Goal: Transaction & Acquisition: Subscribe to service/newsletter

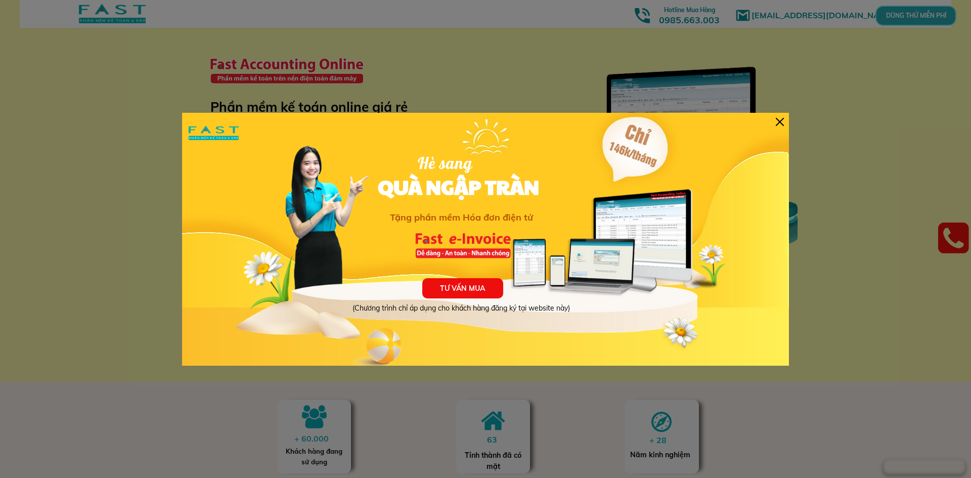
click at [781, 125] on div at bounding box center [780, 122] width 8 height 8
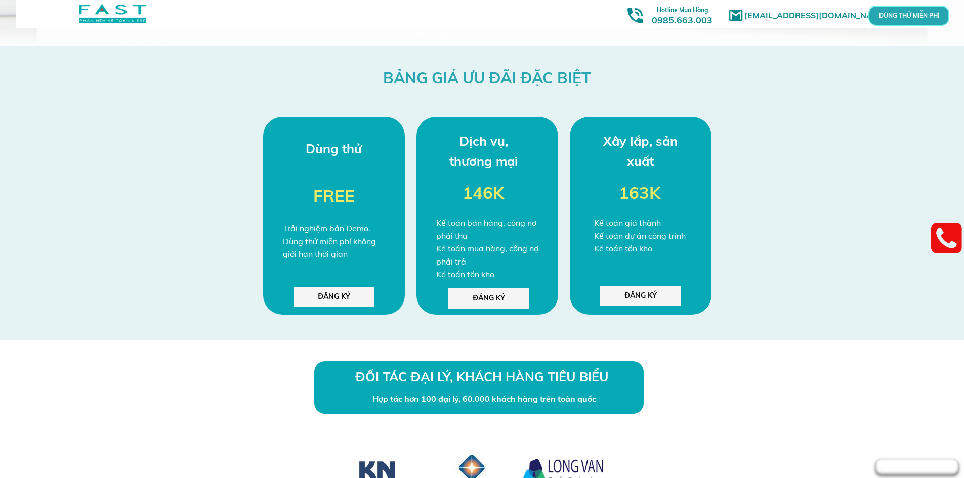
scroll to position [2620, 0]
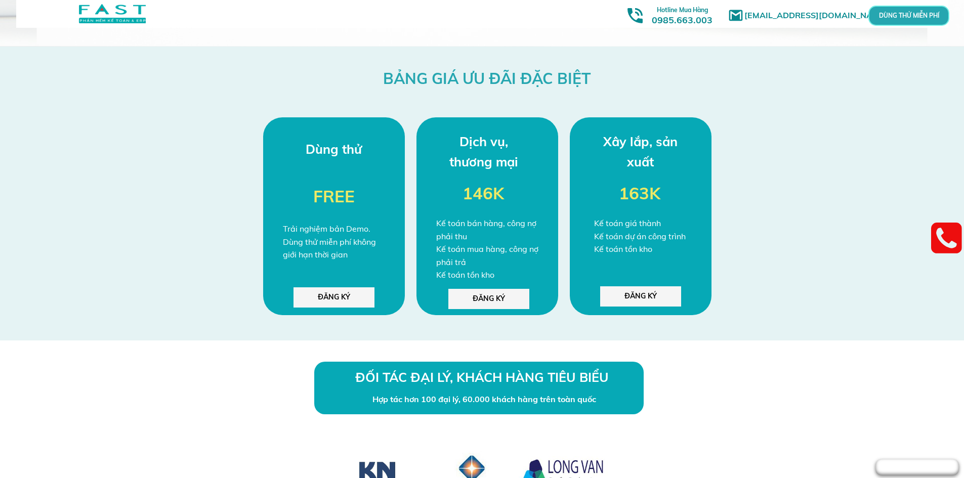
click at [345, 298] on p "ĐĂNG KÝ" at bounding box center [333, 297] width 81 height 20
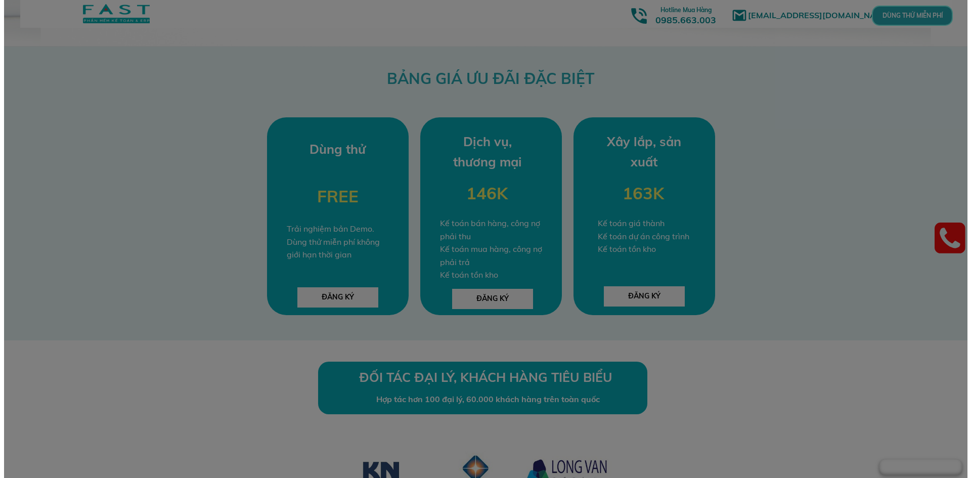
scroll to position [0, 0]
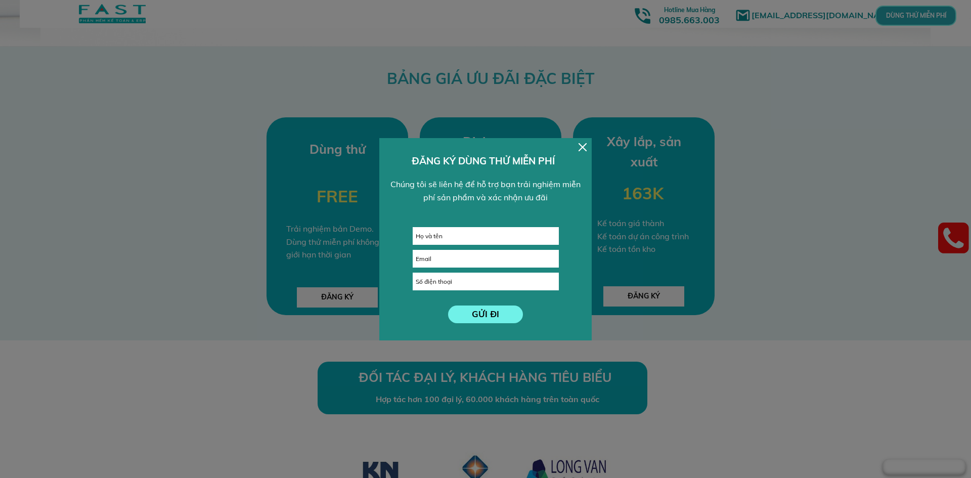
click at [582, 148] on div at bounding box center [583, 147] width 8 height 8
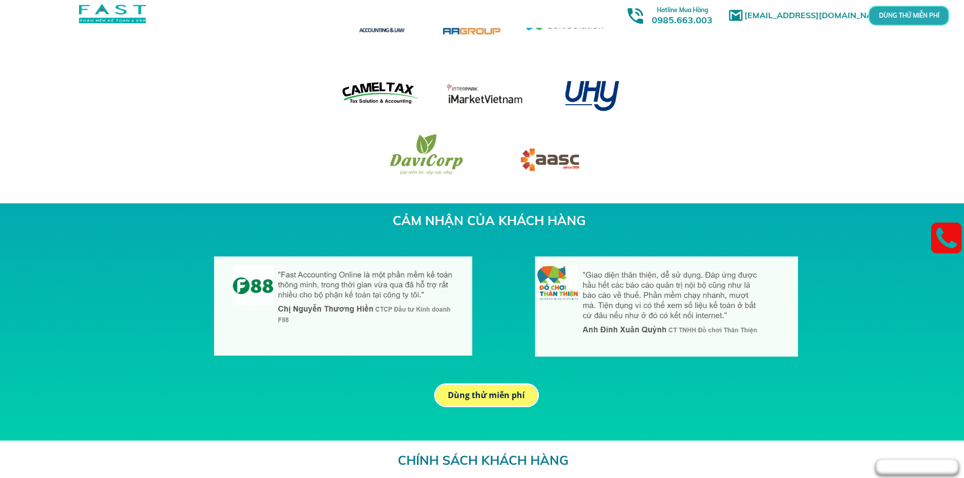
scroll to position [3080, 0]
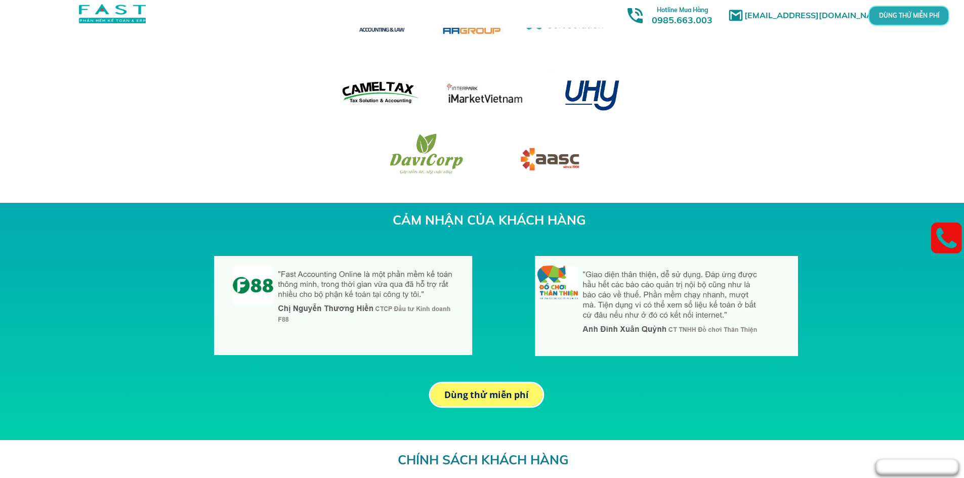
click at [494, 393] on p "Dùng thử miễn phí" at bounding box center [487, 394] width 112 height 23
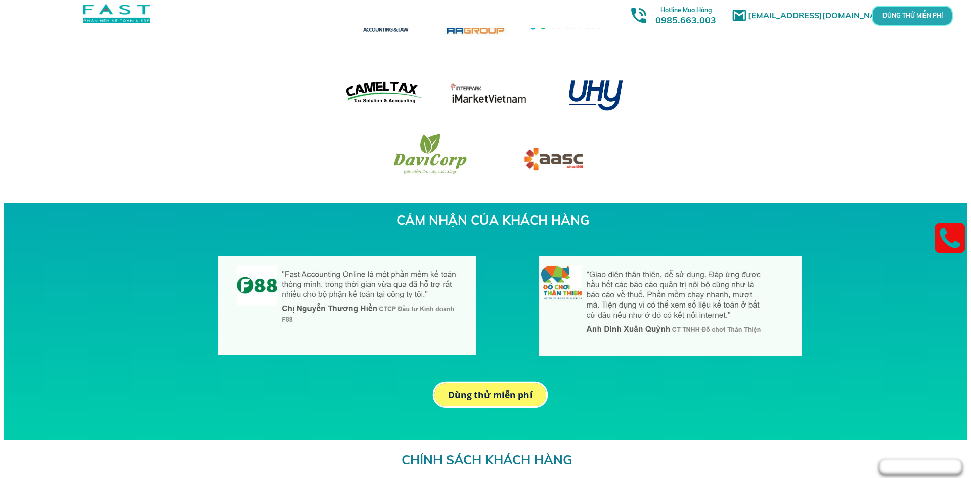
scroll to position [0, 0]
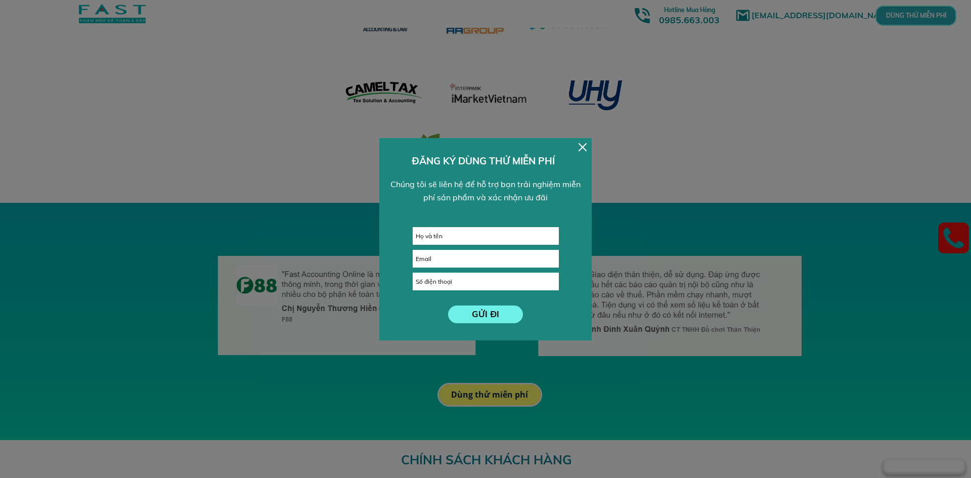
click at [584, 147] on div at bounding box center [583, 147] width 8 height 8
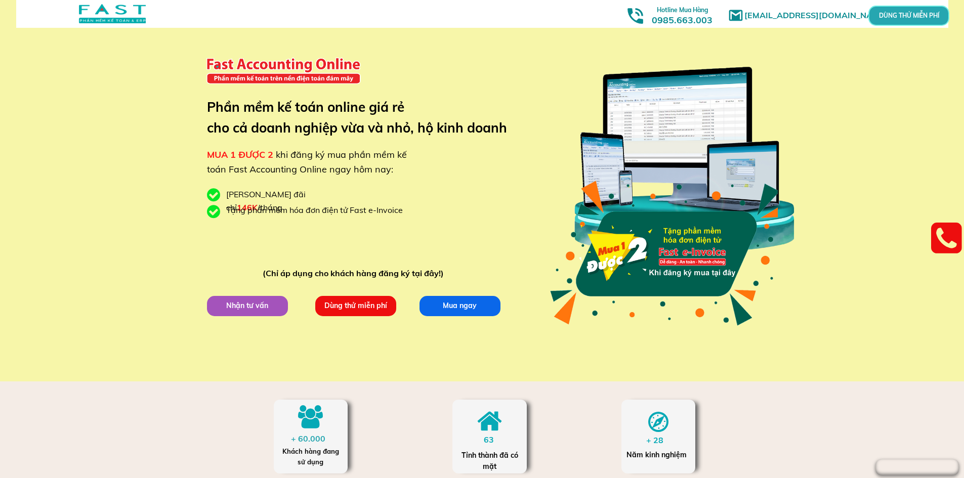
click at [367, 309] on p "Dùng thử miễn phí" at bounding box center [355, 306] width 81 height 20
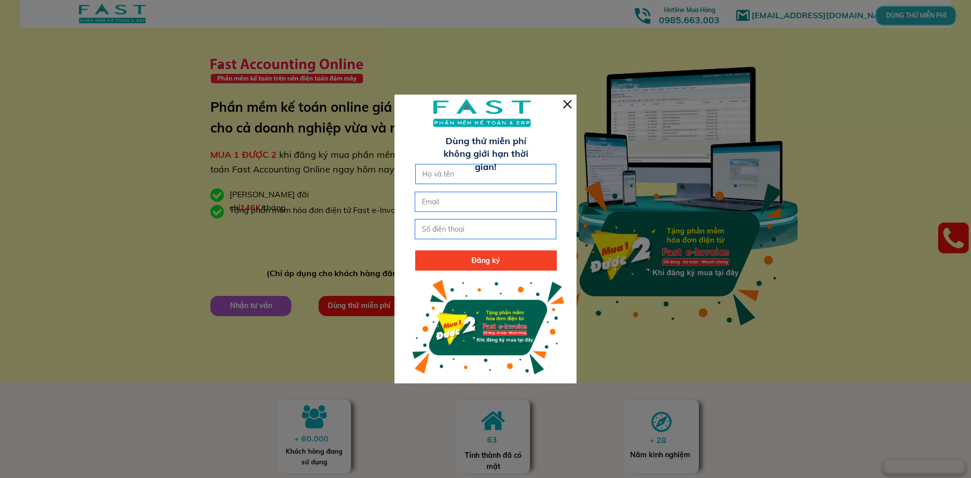
click at [569, 104] on div at bounding box center [568, 104] width 8 height 8
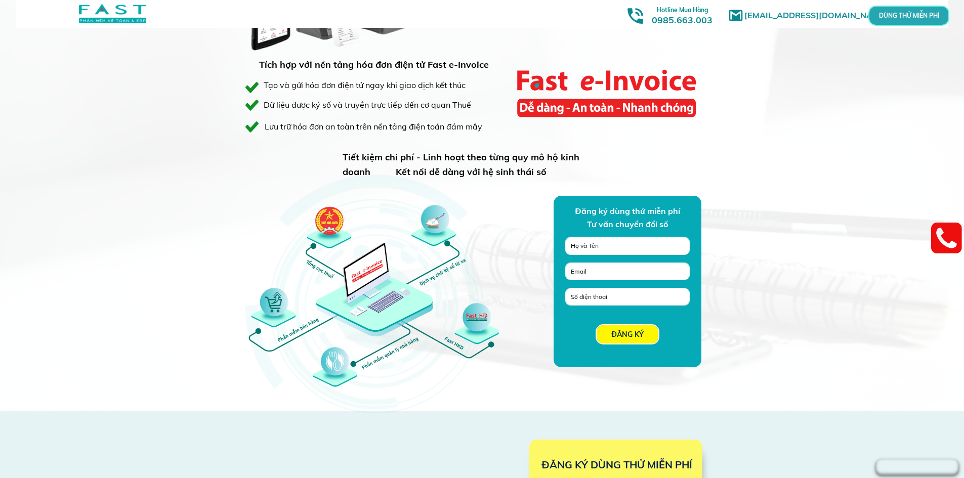
scroll to position [689, 0]
